Goal: Navigation & Orientation: Find specific page/section

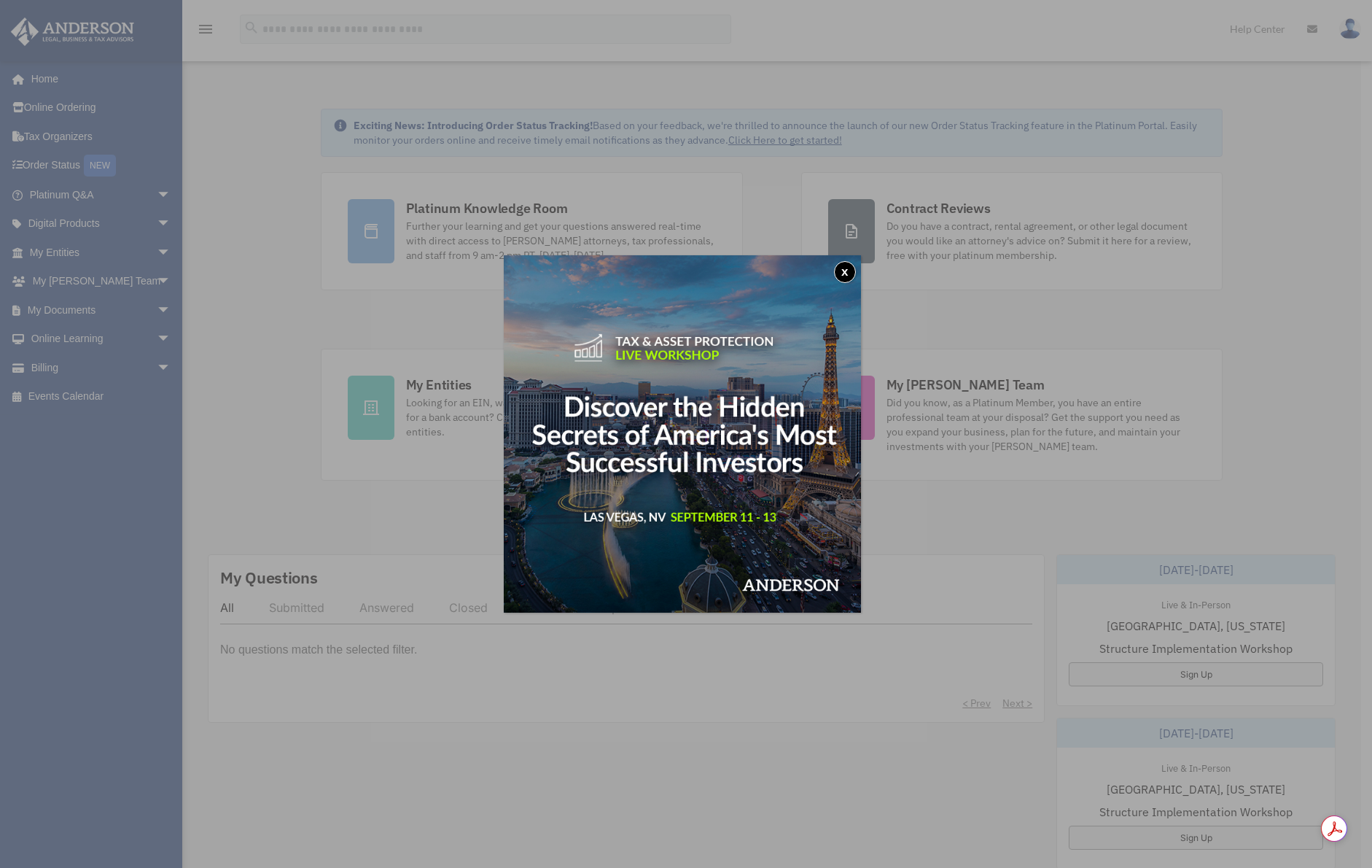
click at [849, 270] on button "x" at bounding box center [845, 272] width 22 height 22
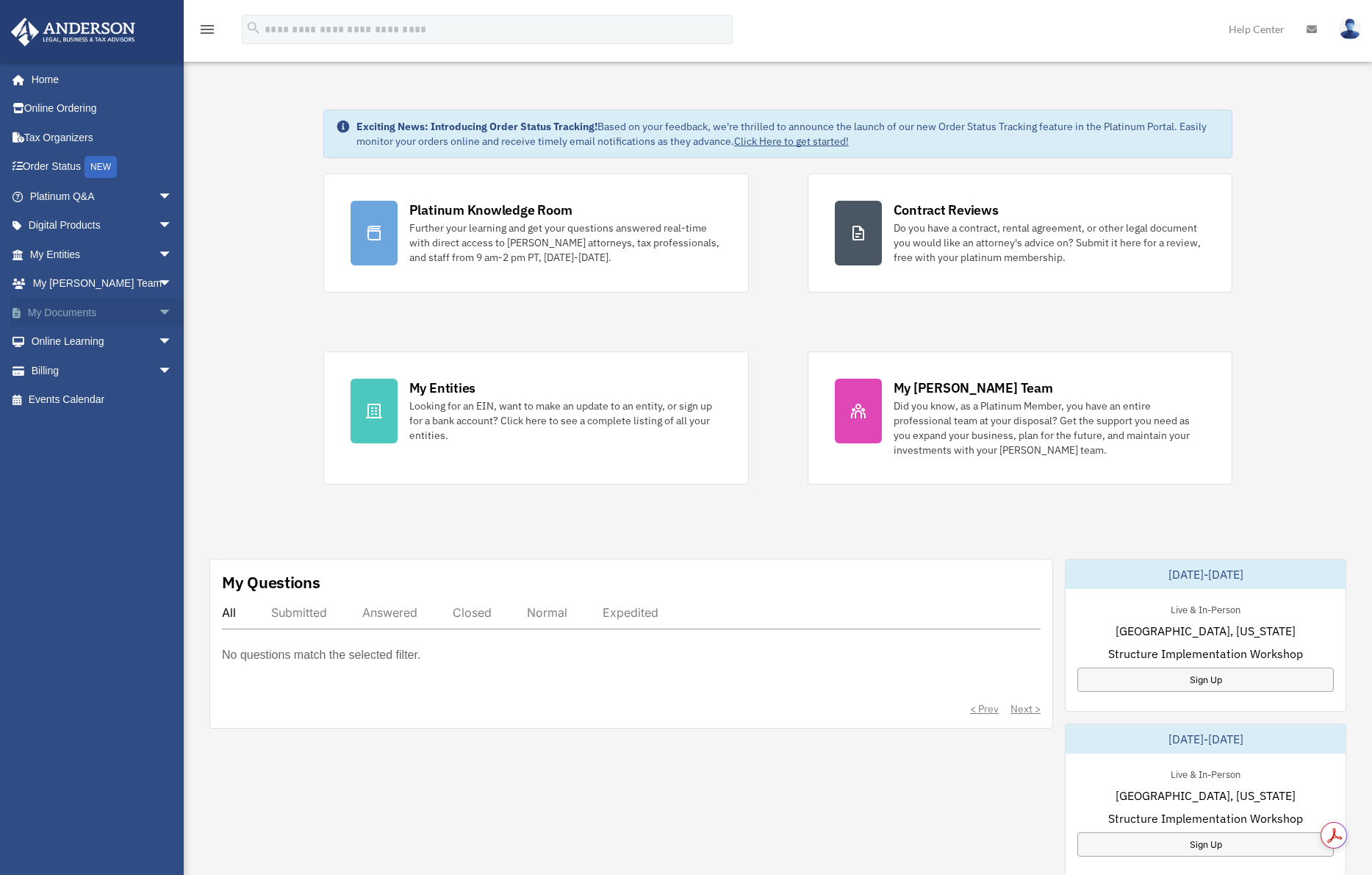
click at [79, 309] on link "My Documents arrow_drop_down" at bounding box center [102, 312] width 184 height 30
click at [60, 252] on link "My Entities arrow_drop_down" at bounding box center [102, 254] width 184 height 30
click at [158, 249] on span "arrow_drop_down" at bounding box center [173, 254] width 30 height 31
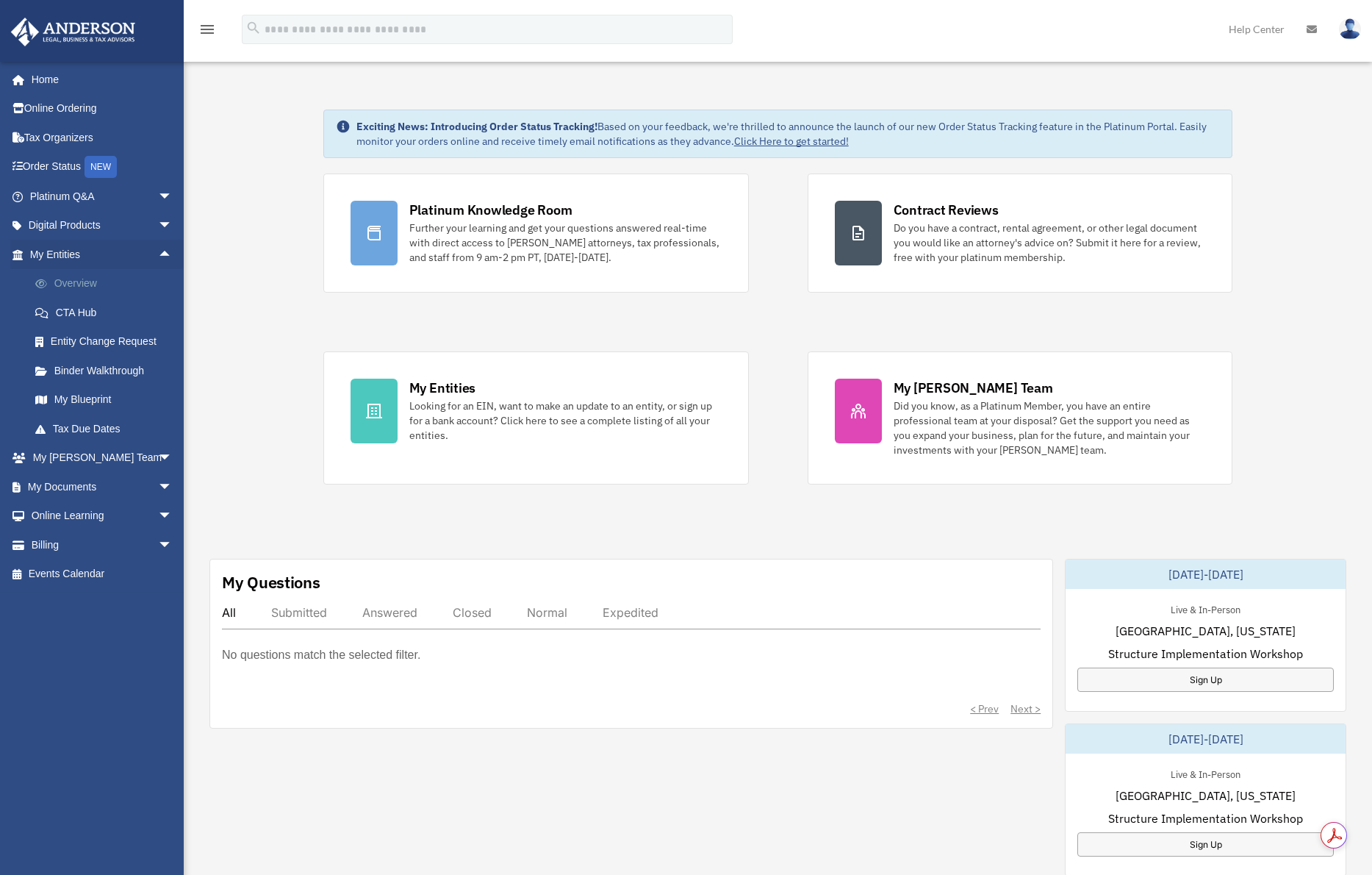
click at [73, 280] on link "Overview" at bounding box center [108, 283] width 174 height 30
